Goal: Information Seeking & Learning: Check status

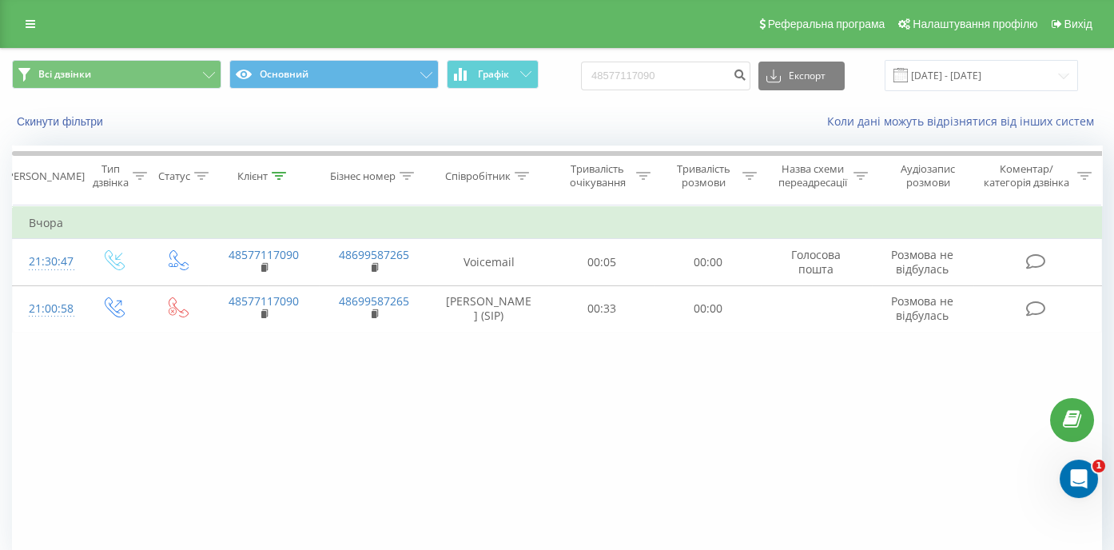
drag, startPoint x: 682, startPoint y: 79, endPoint x: 591, endPoint y: 74, distance: 91.2
click at [591, 74] on input "48577117090" at bounding box center [665, 76] width 169 height 29
click at [692, 77] on input "[PHONE_NUMBER]" at bounding box center [665, 76] width 169 height 29
click at [676, 74] on input "[PHONE_NUMBER]" at bounding box center [665, 76] width 169 height 29
click at [677, 74] on input "[PHONE_NUMBER]" at bounding box center [665, 76] width 169 height 29
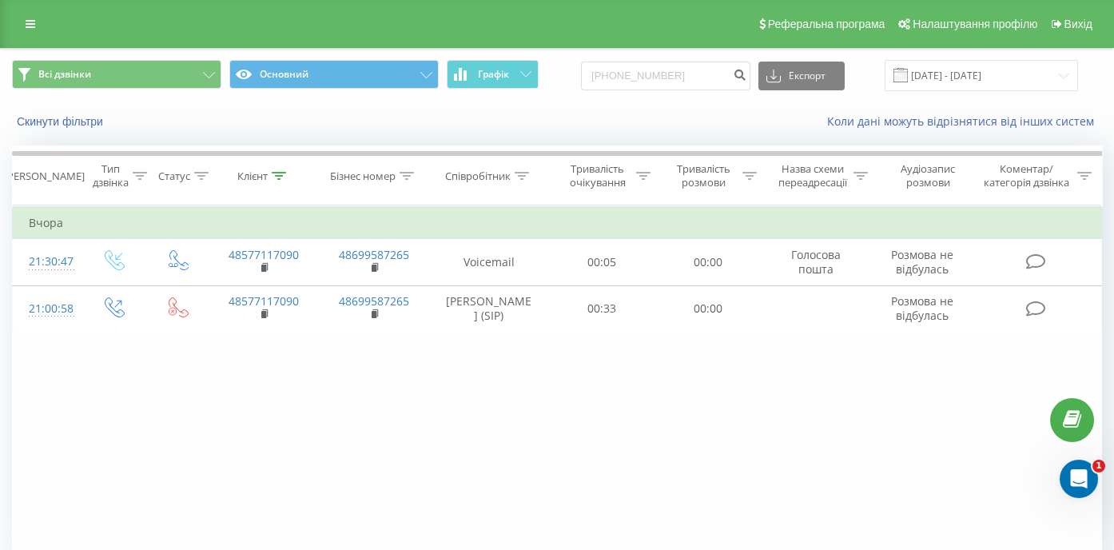
click at [659, 77] on input "[PHONE_NUMBER]" at bounding box center [665, 76] width 169 height 29
click at [636, 76] on input "+38 (0977402407" at bounding box center [665, 76] width 169 height 29
type input "0977402407"
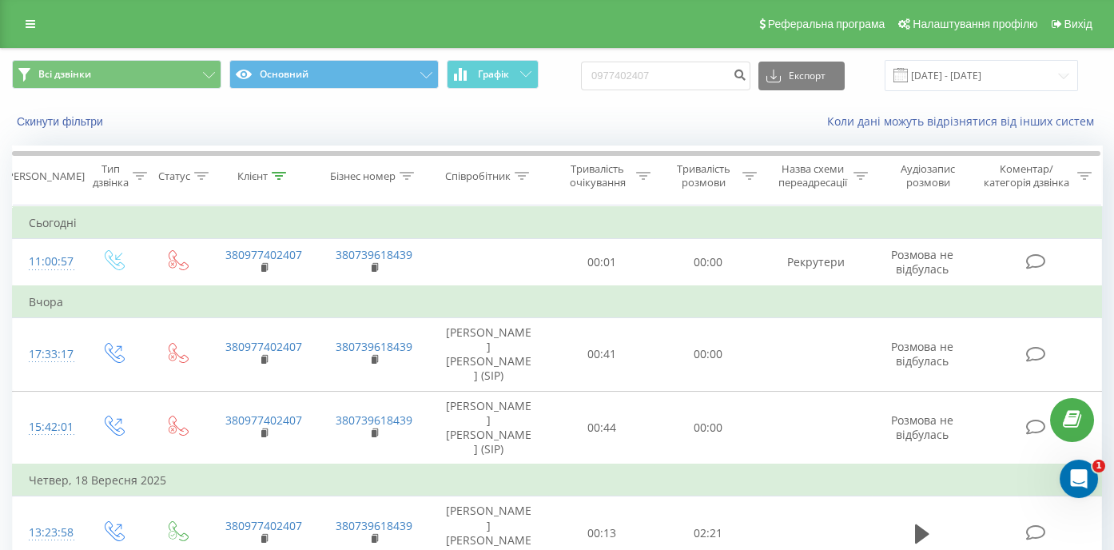
click at [395, 18] on div "Реферальна програма Налаштування профілю Вихід" at bounding box center [557, 24] width 1114 height 48
drag, startPoint x: 688, startPoint y: 72, endPoint x: 672, endPoint y: 73, distance: 16.1
click at [599, 62] on input "0977402407" at bounding box center [665, 76] width 169 height 29
paste input "+38 (095) 427-26-41"
click at [693, 77] on input "+38 (095) 427-26-41" at bounding box center [665, 76] width 169 height 29
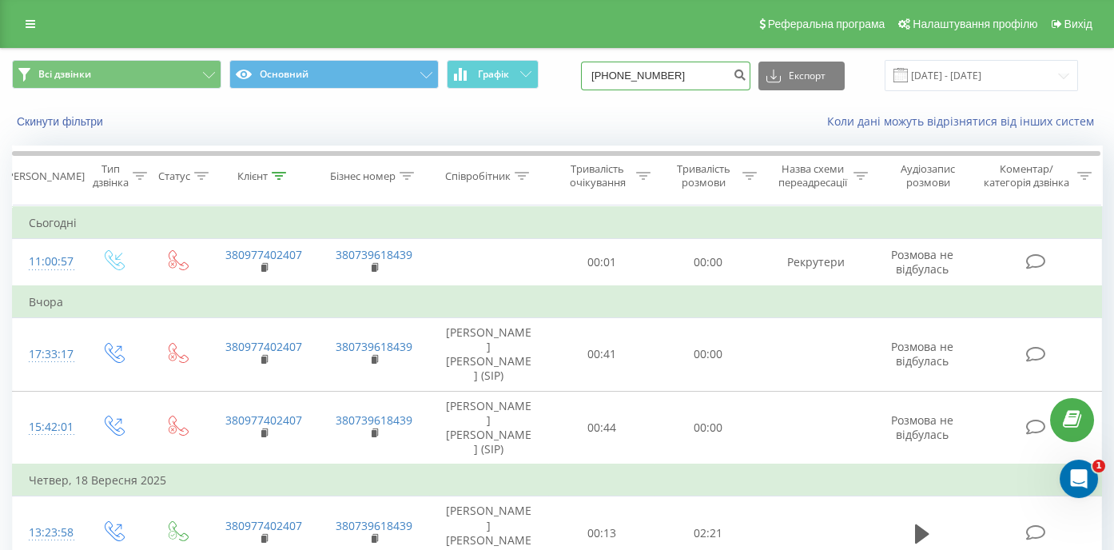
click at [677, 75] on input "+38 (095) 427-2641" at bounding box center [665, 76] width 169 height 29
click at [658, 78] on input "+38 (095) 4272641" at bounding box center [665, 76] width 169 height 29
click at [634, 73] on input "+38 (0954272641" at bounding box center [665, 76] width 169 height 29
type input "0954272641"
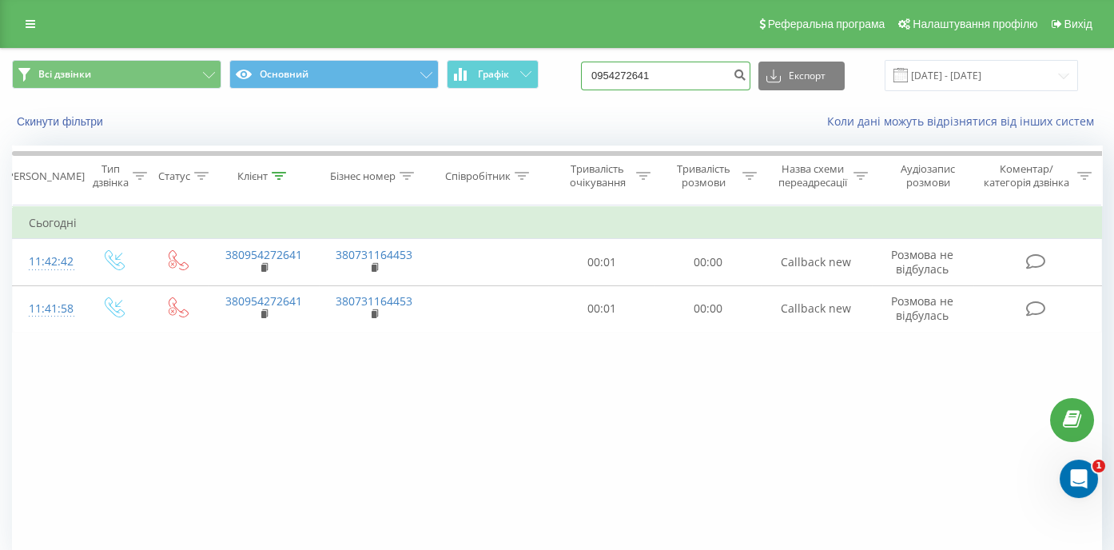
drag, startPoint x: 681, startPoint y: 79, endPoint x: 568, endPoint y: 78, distance: 113.4
click at [581, 78] on input "0954272641" at bounding box center [665, 76] width 169 height 29
